Goal: Transaction & Acquisition: Book appointment/travel/reservation

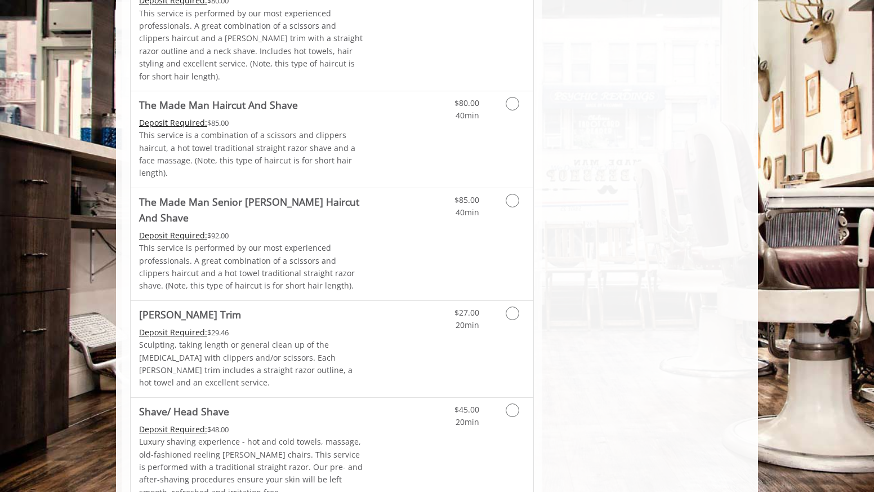
scroll to position [1217, 0]
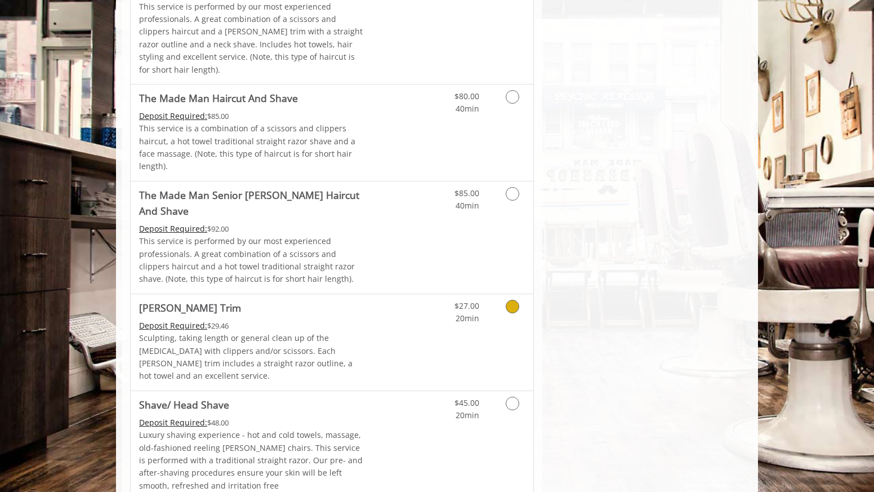
click at [510, 300] on icon "Grooming services" at bounding box center [513, 307] width 14 height 14
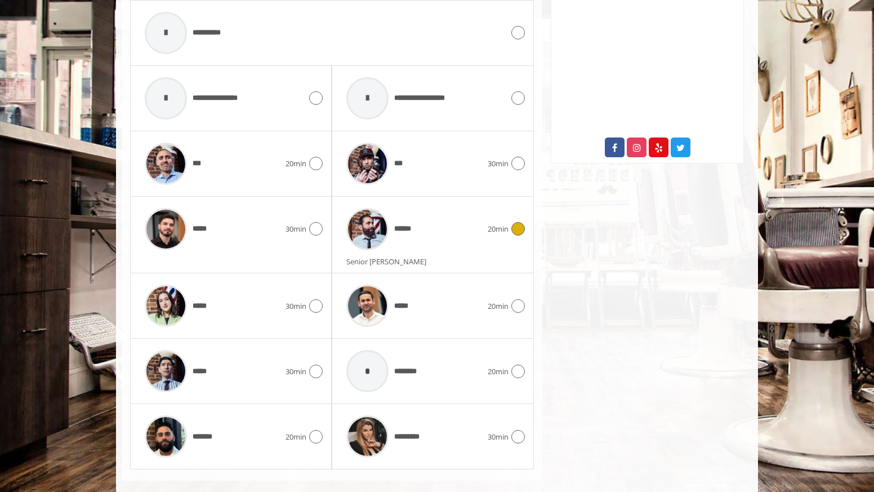
scroll to position [541, 0]
click at [416, 224] on span "******" at bounding box center [405, 229] width 23 height 11
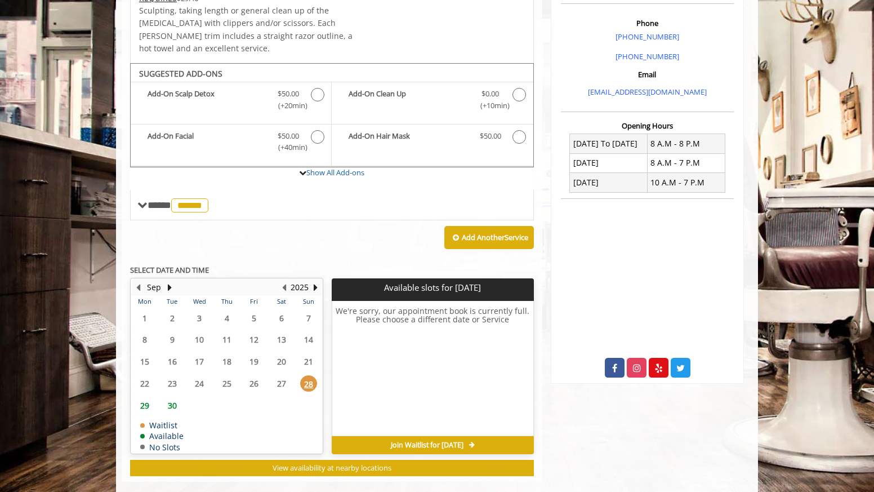
scroll to position [321, 0]
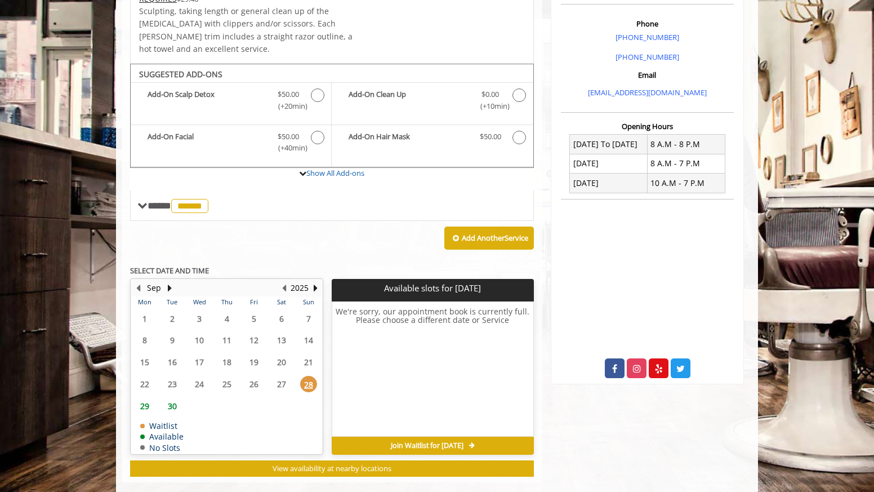
click at [172, 398] on span "30" at bounding box center [172, 406] width 17 height 16
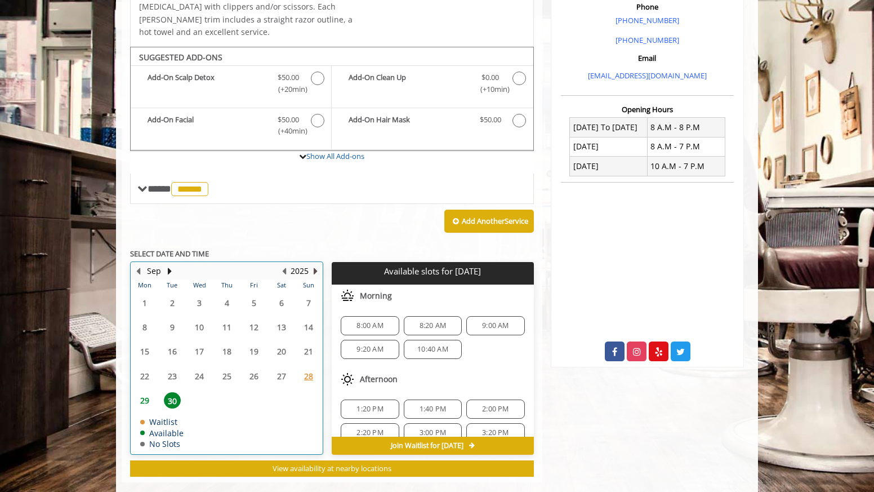
click at [316, 265] on button "Next Year" at bounding box center [315, 271] width 9 height 12
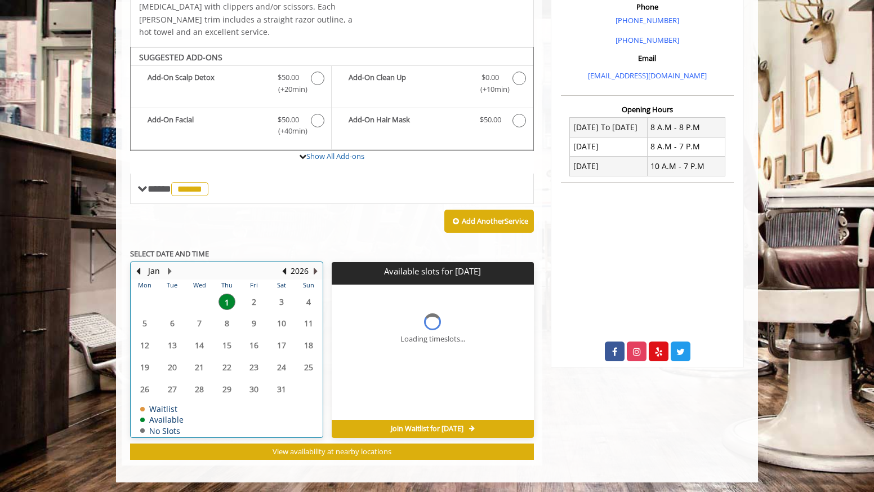
scroll to position [321, 0]
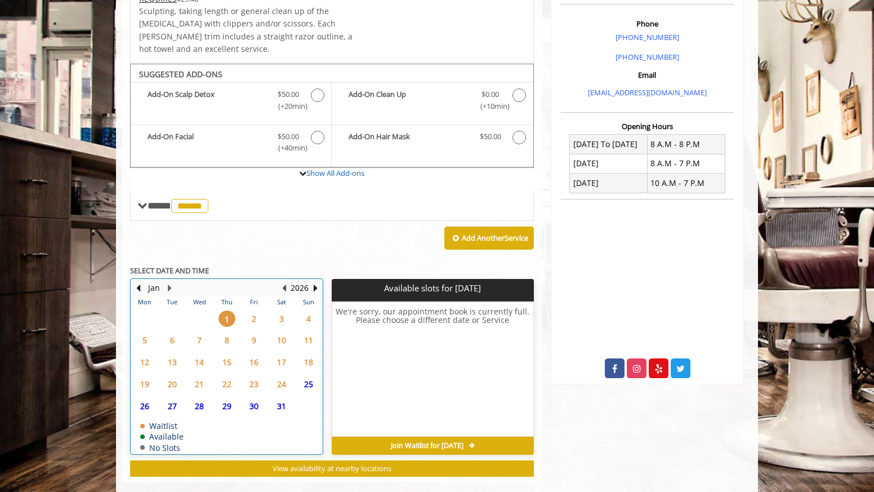
click at [286, 282] on button "Previous Year" at bounding box center [283, 288] width 9 height 12
click at [170, 282] on button "Next Month" at bounding box center [169, 288] width 9 height 12
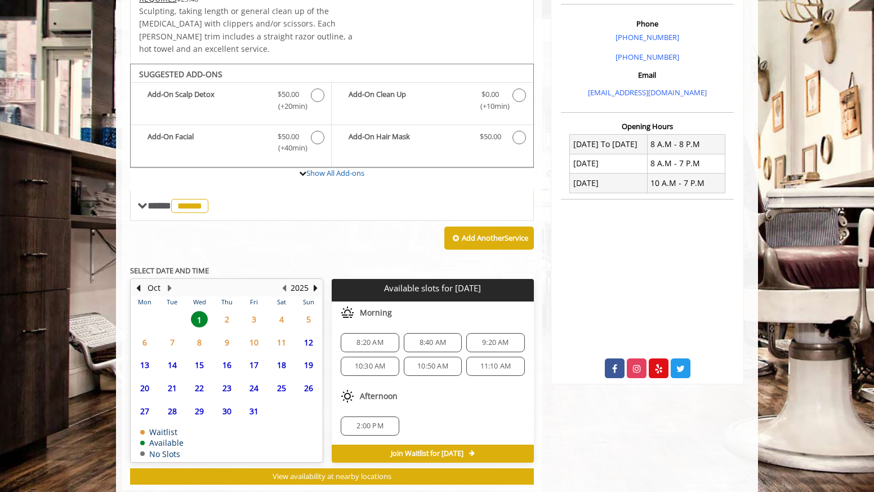
click at [227, 311] on span "2" at bounding box center [226, 319] width 17 height 16
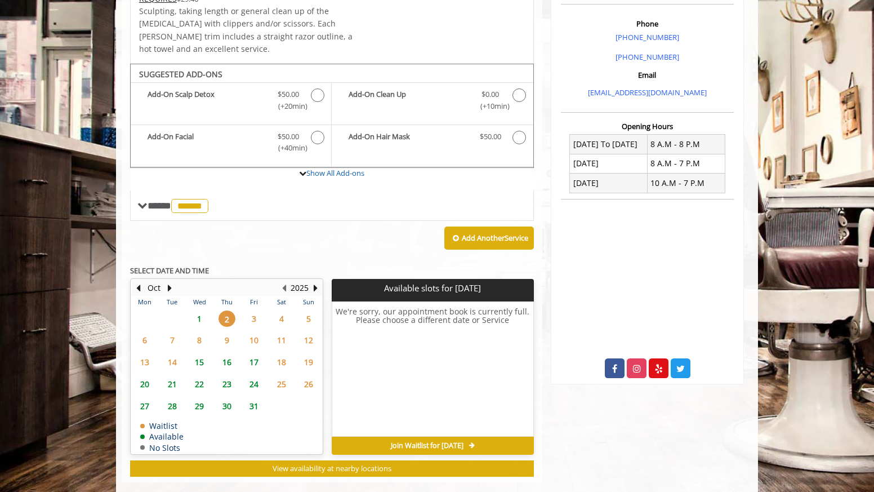
click at [198, 310] on span "1" at bounding box center [199, 318] width 17 height 16
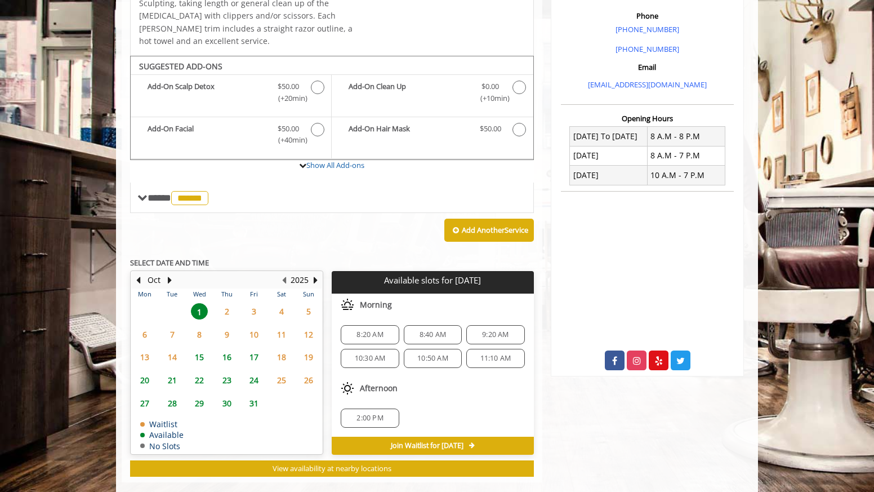
click at [498, 399] on div "2:00 PM" at bounding box center [433, 417] width 202 height 37
click at [140, 274] on button "Previous Month" at bounding box center [137, 280] width 9 height 12
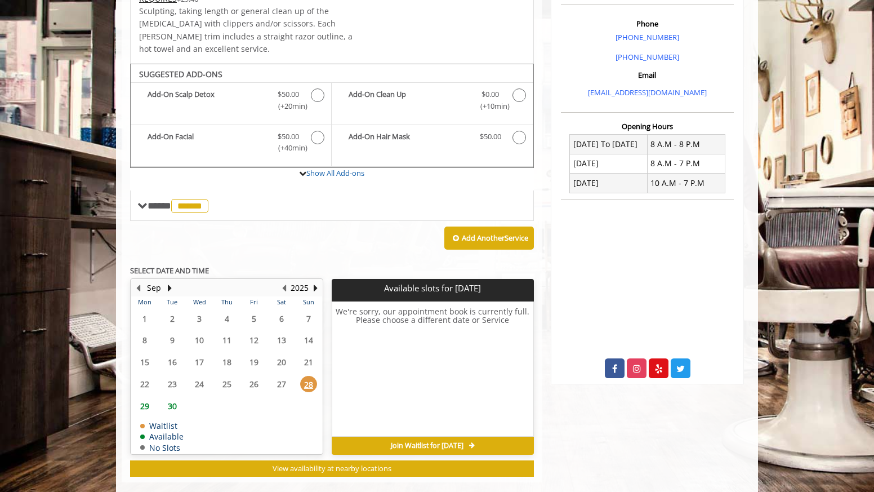
click at [171, 398] on span "30" at bounding box center [172, 406] width 17 height 16
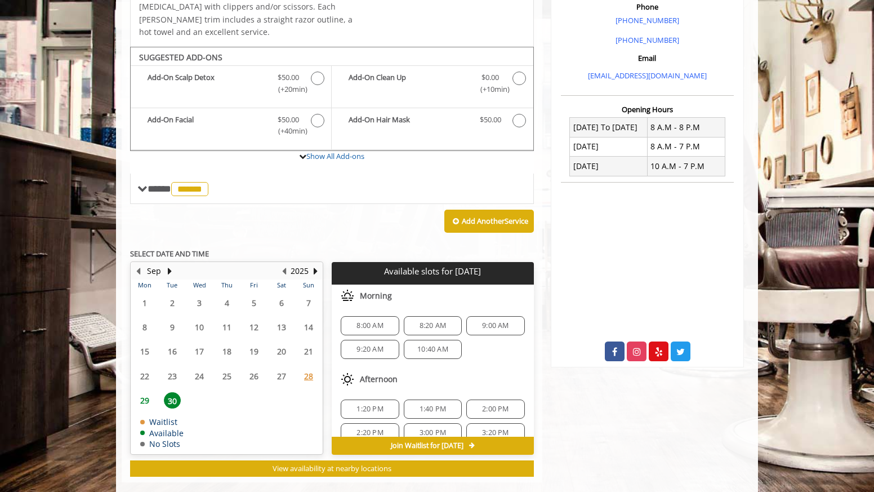
click at [144, 392] on span "29" at bounding box center [144, 400] width 17 height 16
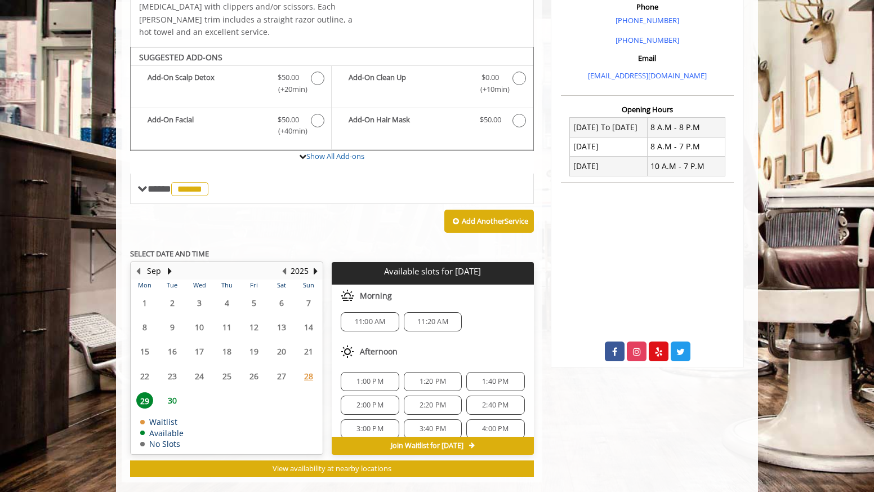
scroll to position [0, 0]
click at [368, 321] on span "11:00 AM" at bounding box center [370, 325] width 31 height 9
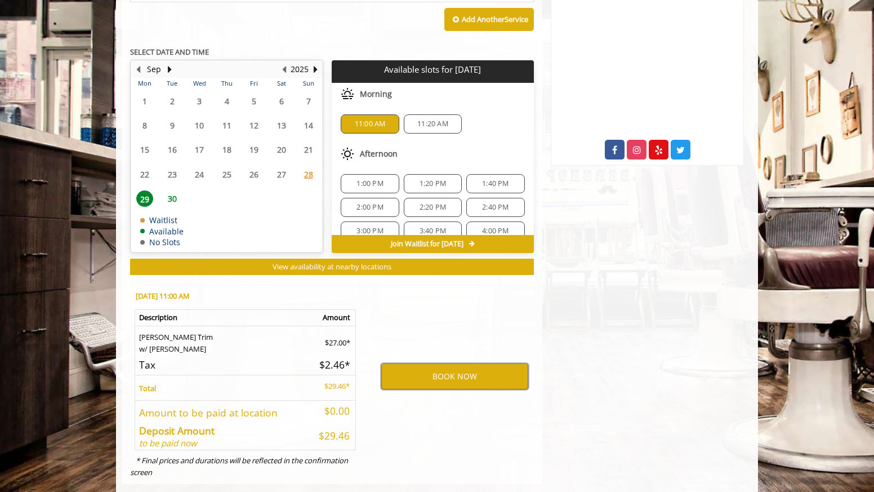
scroll to position [538, 0]
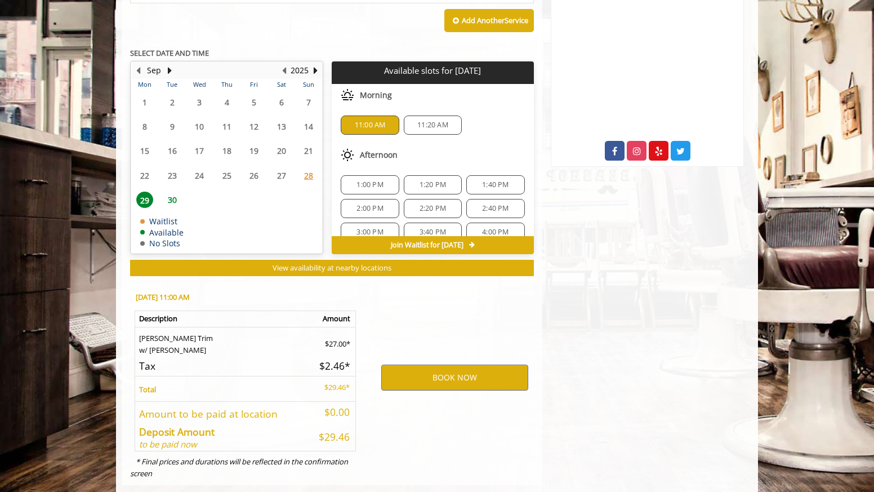
click at [483, 305] on div "BOOK NOW" at bounding box center [454, 378] width 175 height 192
click at [618, 285] on div "Chelsea [STREET_ADDRESS],[STREET_ADDRESS][US_STATE] Phone [PHONE_NUMBER] [PHONE…" at bounding box center [647, 38] width 210 height 893
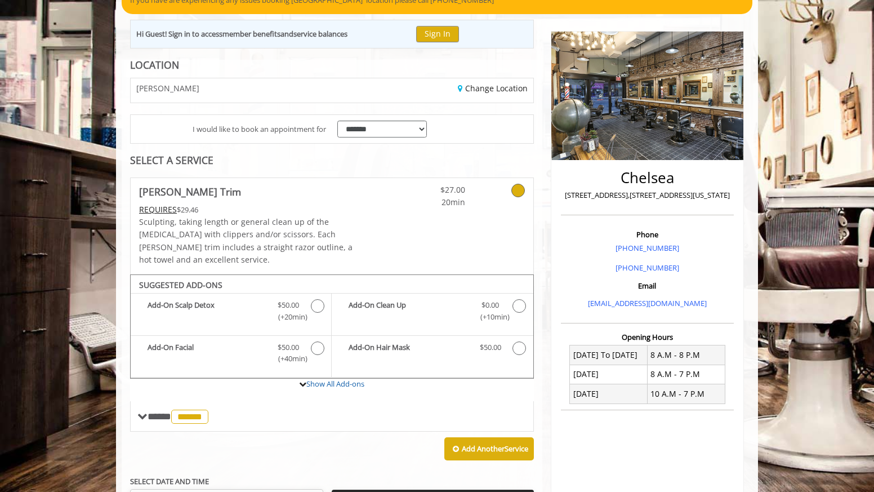
scroll to position [117, 0]
